Goal: Transaction & Acquisition: Purchase product/service

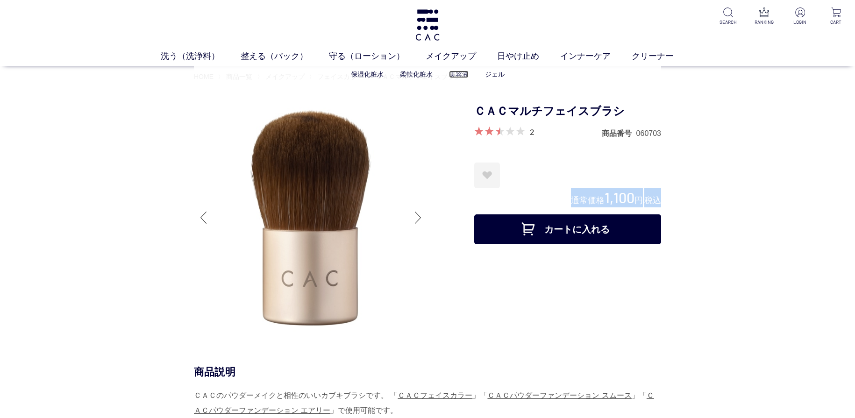
click at [465, 71] on link "美容液" at bounding box center [459, 74] width 20 height 7
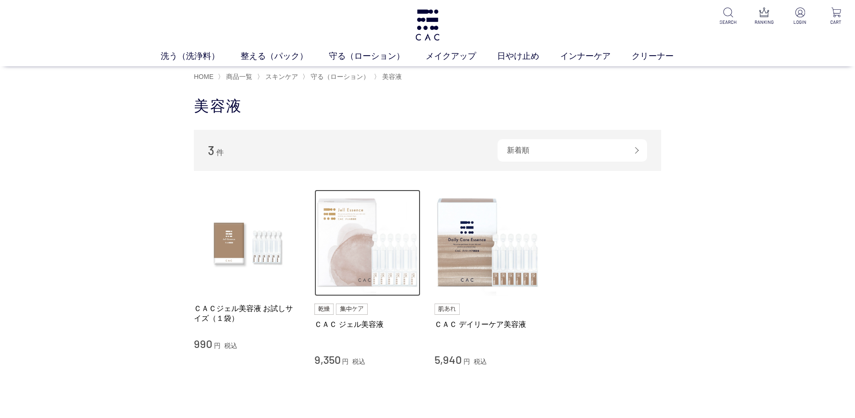
click at [390, 242] on img at bounding box center [367, 243] width 107 height 107
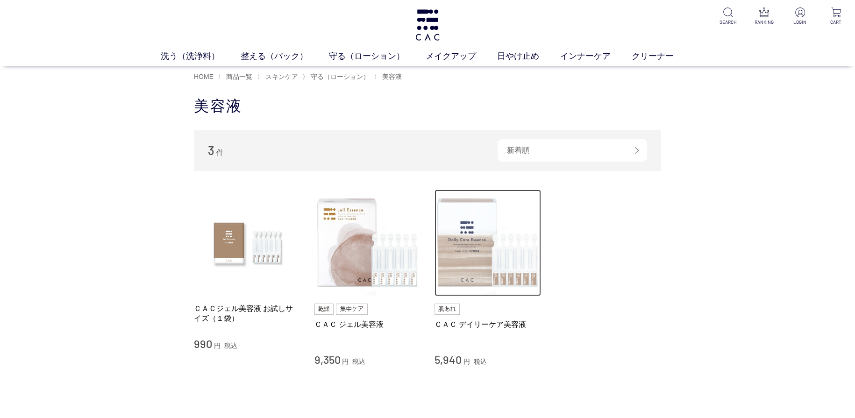
click at [495, 257] on img at bounding box center [488, 243] width 107 height 107
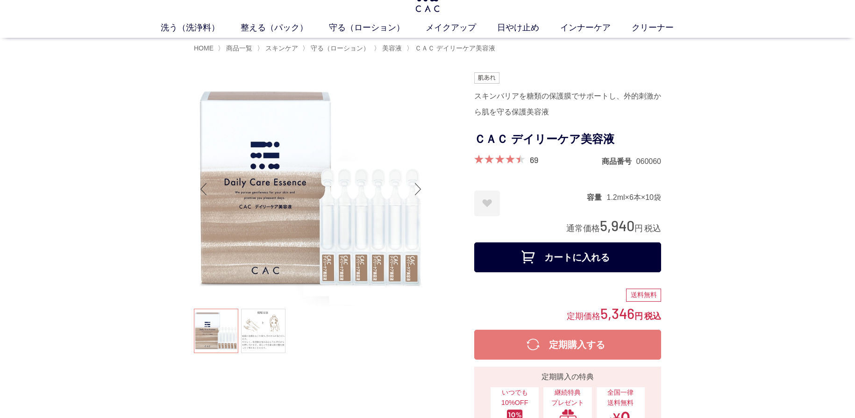
scroll to position [31, 0]
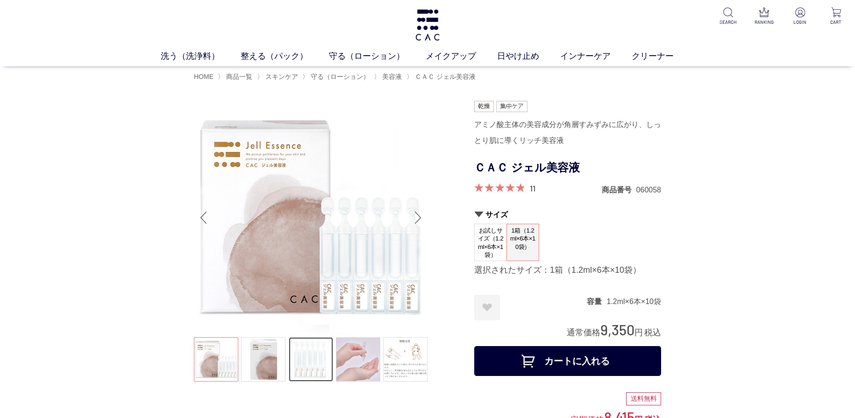
click at [296, 370] on link at bounding box center [311, 359] width 44 height 44
